Goal: Task Accomplishment & Management: Manage account settings

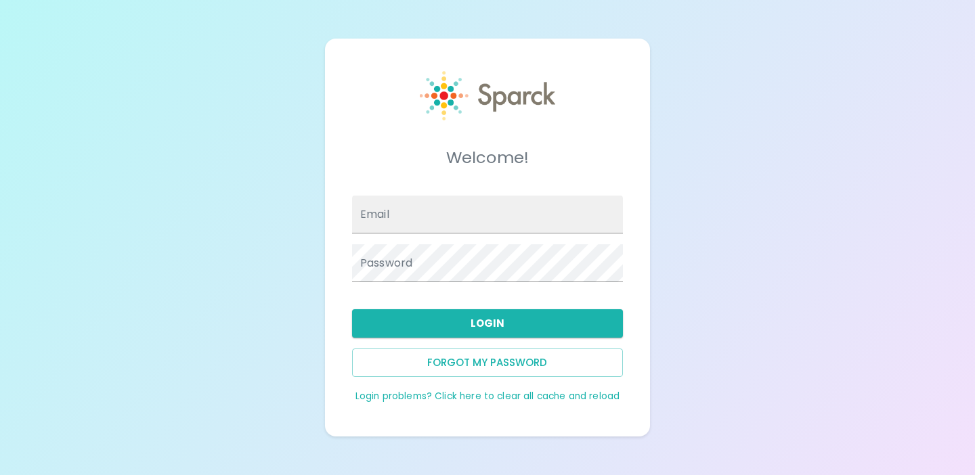
type input "[EMAIL_ADDRESS][DOMAIN_NAME]"
click at [315, 271] on div "Welcome! Email admin@sparckco.com Password Login Forgot my password Login probl…" at bounding box center [487, 237] width 975 height 475
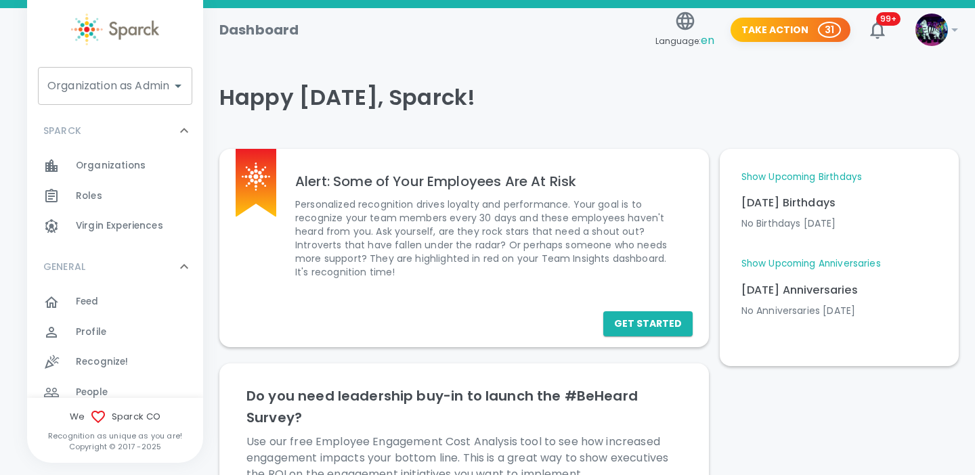
click at [127, 92] on div "Organization as Admin Organization as Admin" at bounding box center [115, 86] width 154 height 38
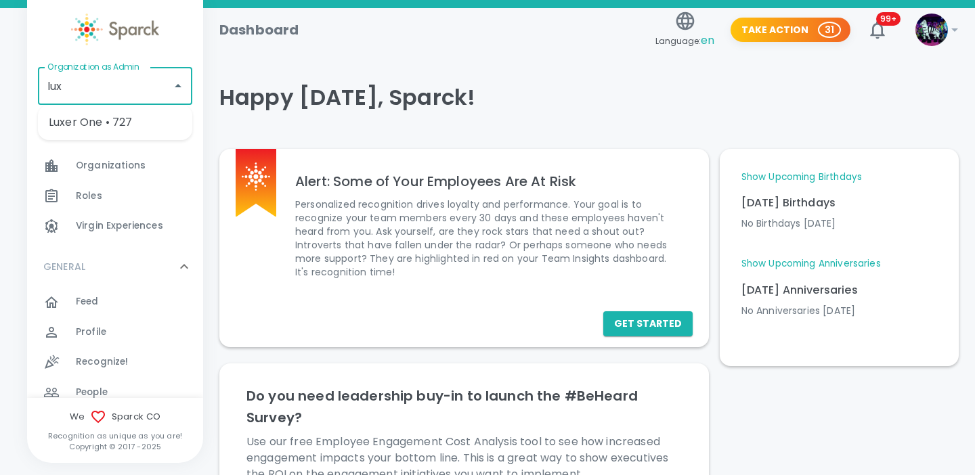
click at [149, 133] on li "Luxer One • 727" at bounding box center [115, 122] width 154 height 24
type input "Luxer One • 727"
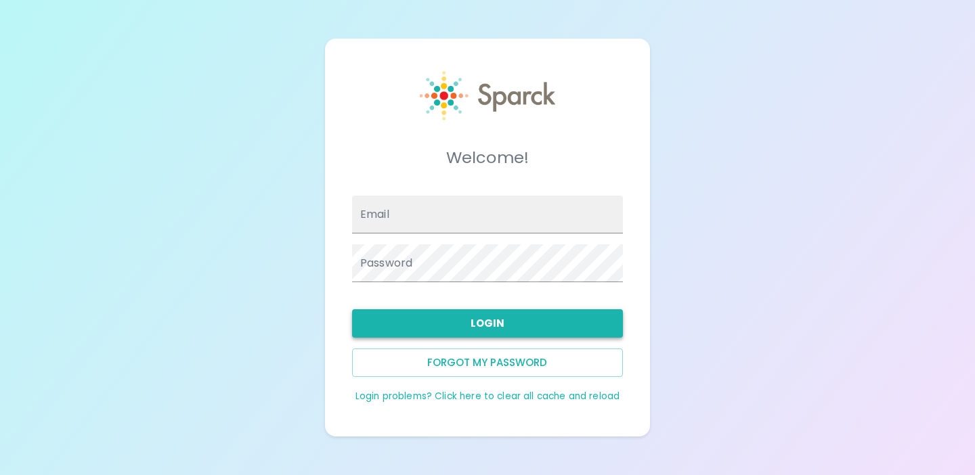
type input "[EMAIL_ADDRESS][DOMAIN_NAME]"
click at [450, 322] on button "Login" at bounding box center [487, 323] width 271 height 28
